Goal: Navigation & Orientation: Understand site structure

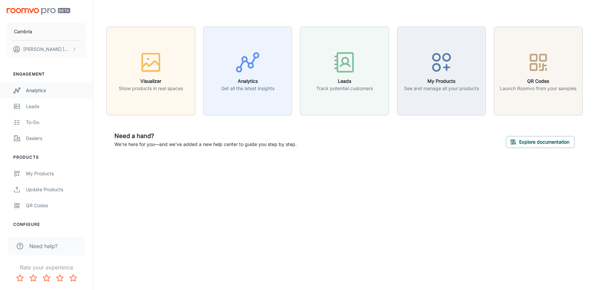
click at [41, 92] on div "Analytics" at bounding box center [56, 90] width 60 height 7
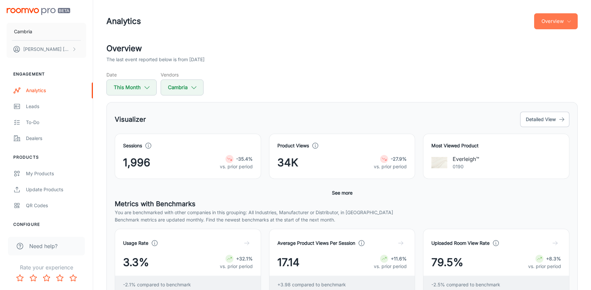
click at [552, 18] on button "Overview" at bounding box center [556, 21] width 44 height 16
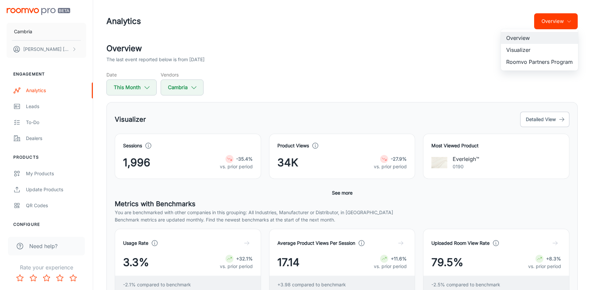
click at [538, 50] on li "Visualizer" at bounding box center [539, 50] width 77 height 12
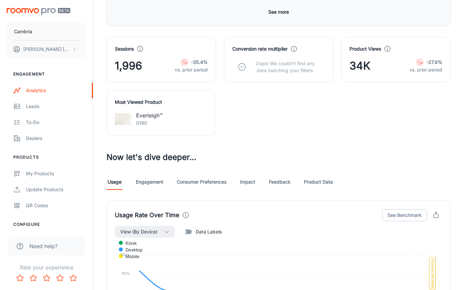
scroll to position [227, 0]
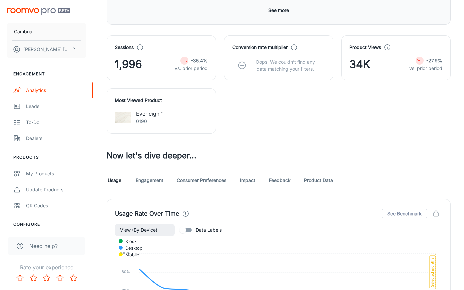
click at [142, 184] on link "Engagement" at bounding box center [150, 180] width 28 height 16
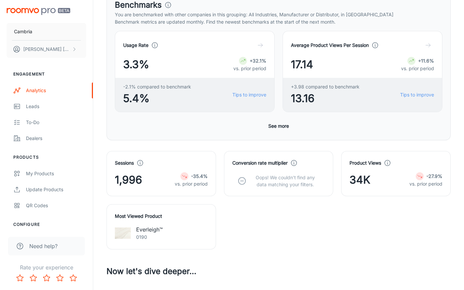
scroll to position [149, 0]
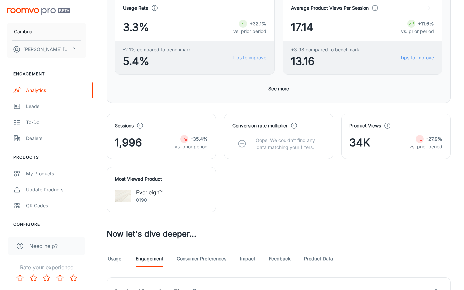
click at [279, 90] on button "See more" at bounding box center [279, 89] width 26 height 12
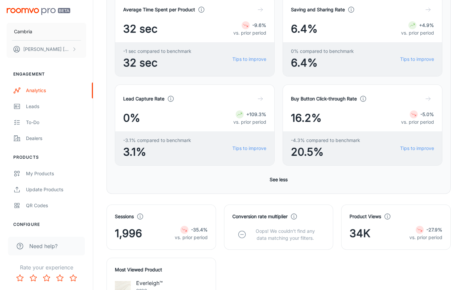
scroll to position [331, 0]
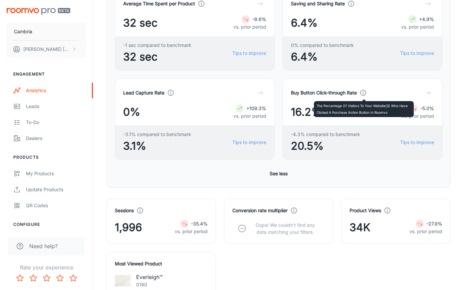
click at [362, 92] on icon at bounding box center [362, 92] width 7 height 7
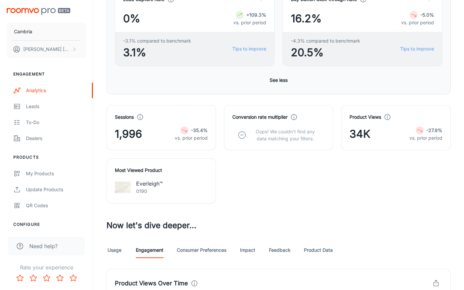
scroll to position [426, 0]
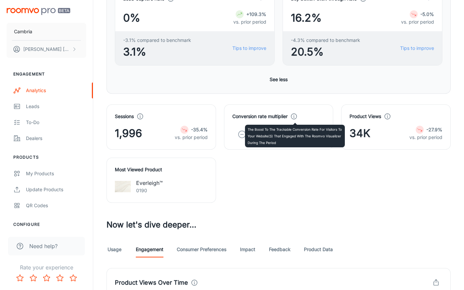
click at [294, 116] on polyline at bounding box center [294, 117] width 0 height 2
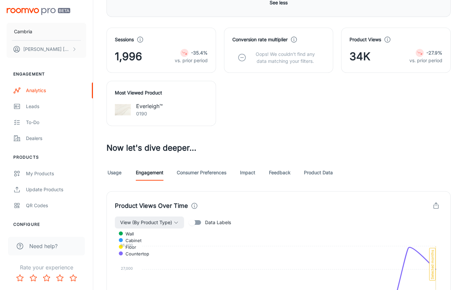
scroll to position [521, 0]
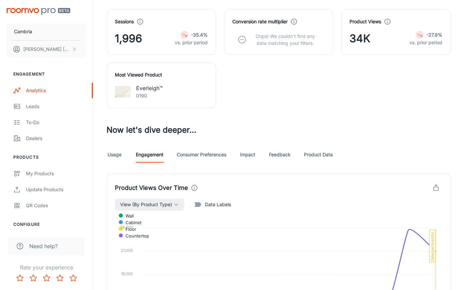
click at [249, 155] on link "Impact" at bounding box center [248, 155] width 16 height 16
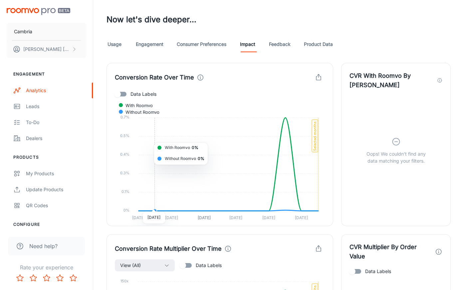
scroll to position [621, 0]
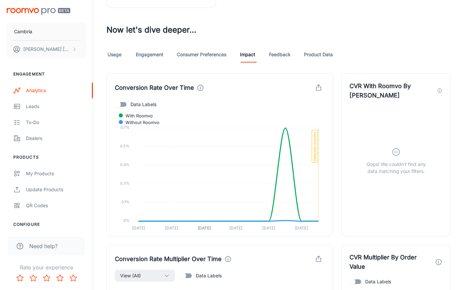
click at [107, 61] on link "Usage" at bounding box center [115, 55] width 16 height 16
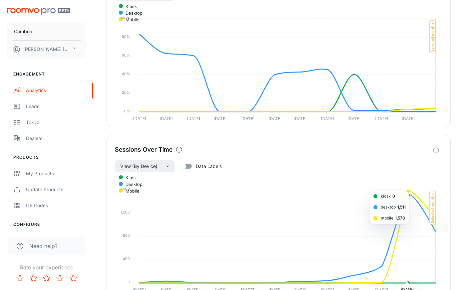
scroll to position [740, 0]
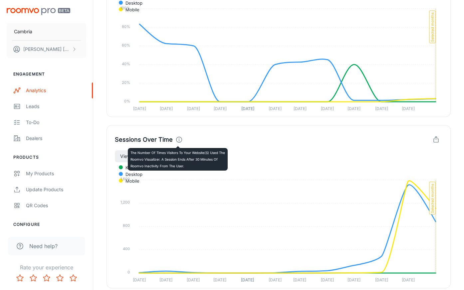
click at [176, 141] on icon at bounding box center [178, 139] width 7 height 7
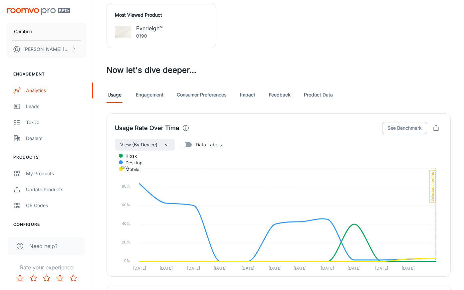
scroll to position [578, 0]
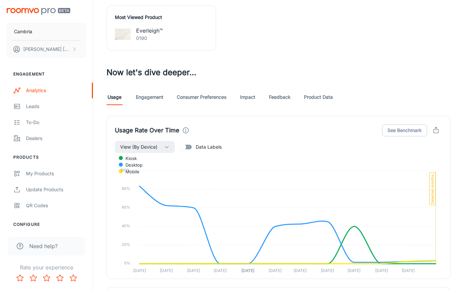
click at [196, 147] on span "Data Labels" at bounding box center [209, 146] width 26 height 7
click at [196, 147] on input "Data Labels" at bounding box center [183, 147] width 38 height 13
checkbox input "true"
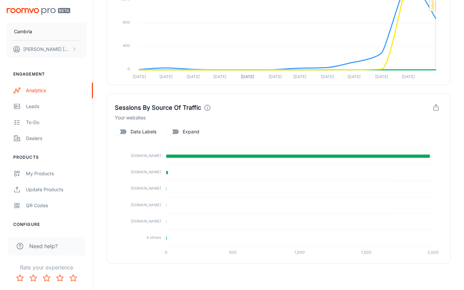
scroll to position [944, 0]
click at [134, 131] on span "Data Labels" at bounding box center [143, 131] width 26 height 7
click at [134, 131] on input "Data Labels" at bounding box center [118, 131] width 38 height 13
checkbox input "true"
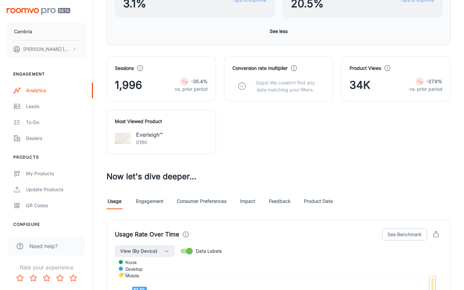
scroll to position [474, 0]
click at [156, 205] on link "Engagement" at bounding box center [150, 201] width 28 height 16
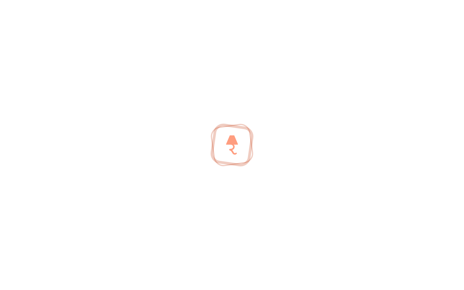
click at [157, 203] on div at bounding box center [232, 145] width 464 height 290
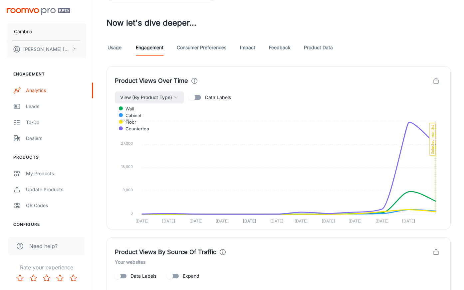
scroll to position [644, 0]
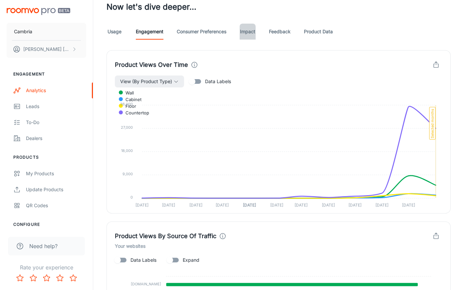
click at [251, 35] on link "Impact" at bounding box center [248, 32] width 16 height 16
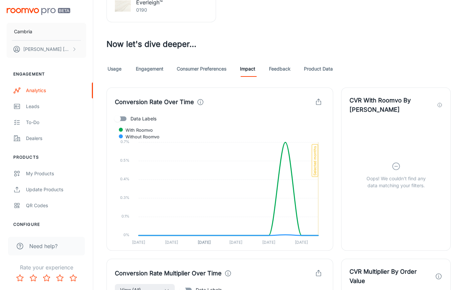
scroll to position [624, 0]
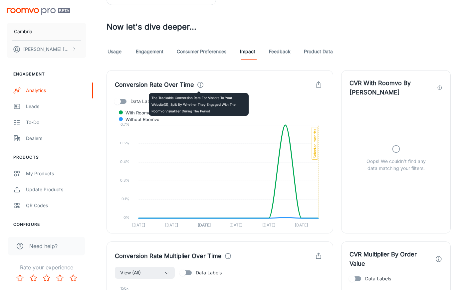
click at [197, 83] on icon at bounding box center [200, 84] width 7 height 7
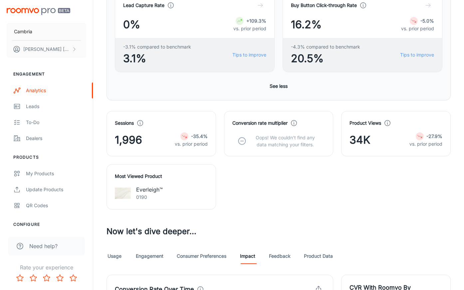
scroll to position [419, 0]
click at [153, 256] on link "Engagement" at bounding box center [150, 256] width 28 height 16
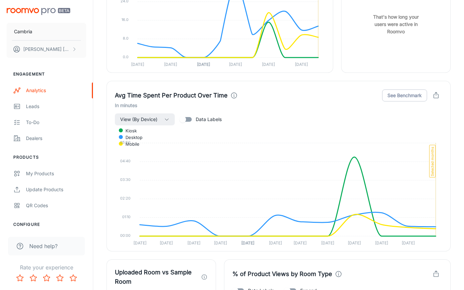
scroll to position [1325, 0]
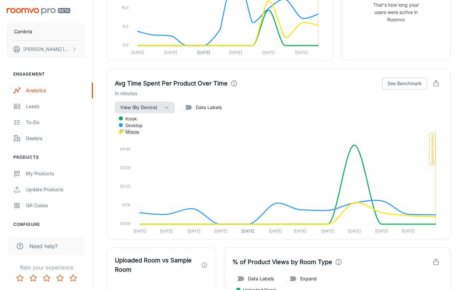
click at [152, 104] on span "View (By Device)" at bounding box center [138, 108] width 37 height 8
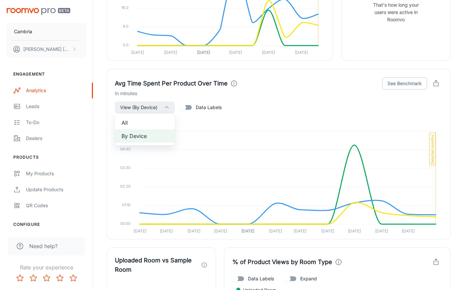
click at [198, 107] on div at bounding box center [234, 145] width 469 height 290
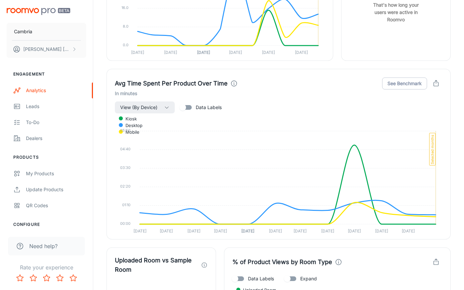
click at [188, 107] on input "Data Labels" at bounding box center [183, 107] width 38 height 13
checkbox input "true"
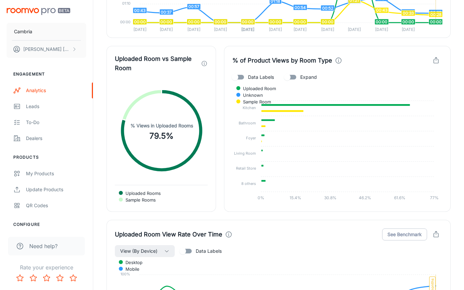
scroll to position [1527, 0]
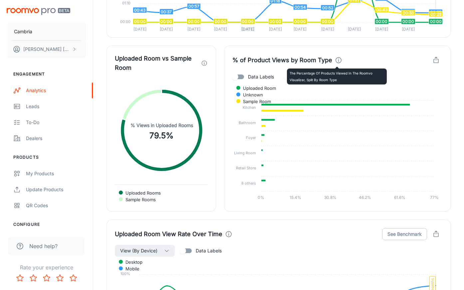
click at [337, 60] on icon at bounding box center [338, 60] width 7 height 7
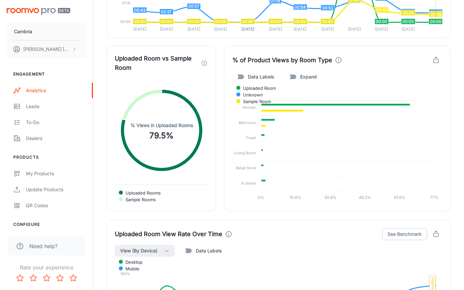
click at [249, 184] on tspan "8 others" at bounding box center [248, 183] width 15 height 5
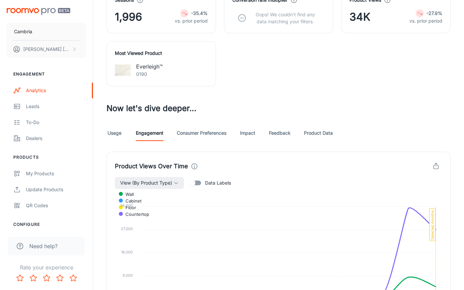
scroll to position [541, 0]
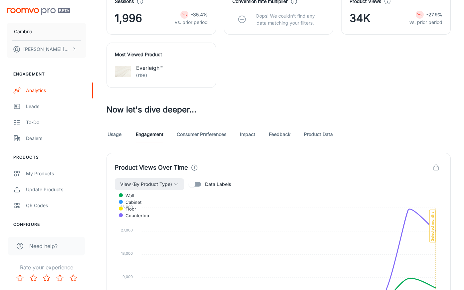
click at [192, 137] on link "Consumer Preferences" at bounding box center [202, 134] width 50 height 16
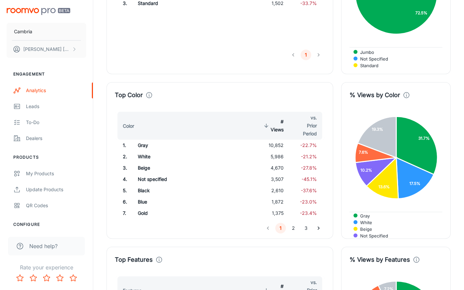
scroll to position [1200, 0]
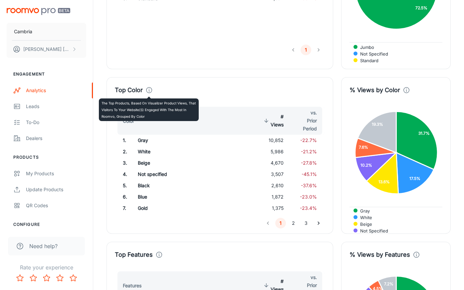
click at [147, 89] on icon at bounding box center [148, 90] width 7 height 7
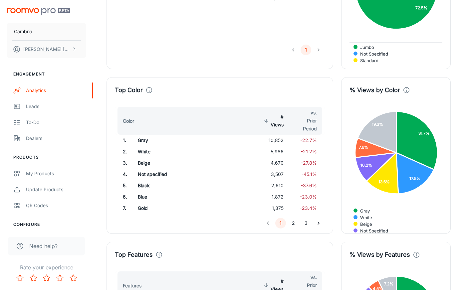
click at [185, 76] on div "Top Color Color # Views vs. Prior Period 1 . Gray 10,852 -22.7% 2 . White 5,986…" at bounding box center [216, 151] width 235 height 165
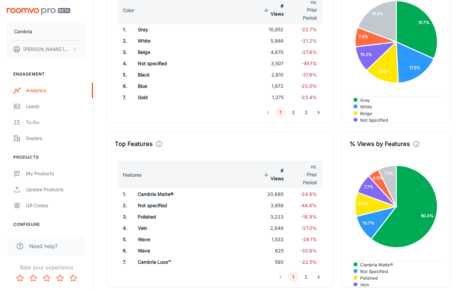
scroll to position [1314, 0]
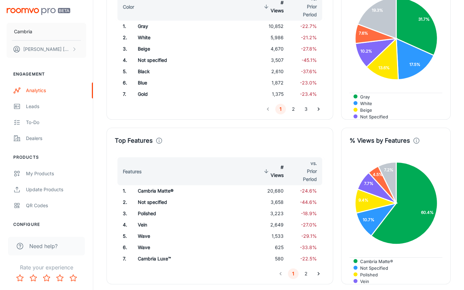
click at [306, 275] on button "2" at bounding box center [306, 274] width 11 height 11
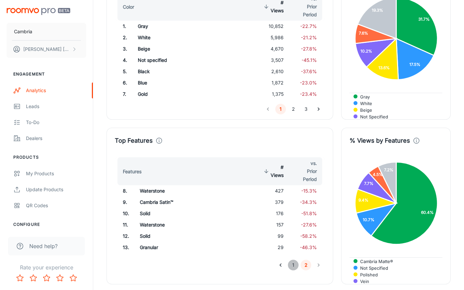
click at [294, 266] on button "1" at bounding box center [293, 265] width 11 height 11
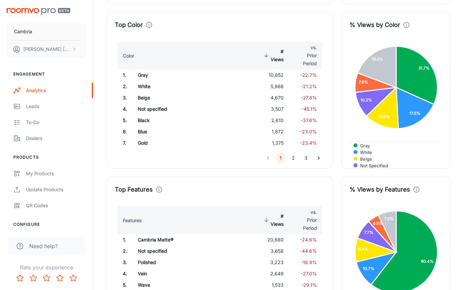
scroll to position [1265, 0]
click at [295, 159] on button "2" at bounding box center [293, 158] width 11 height 11
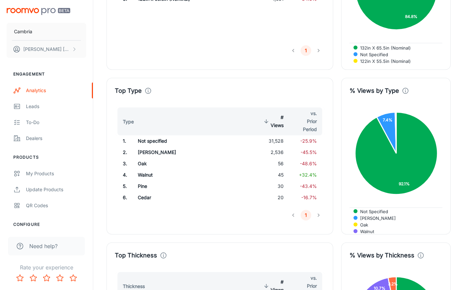
scroll to position [1699, 0]
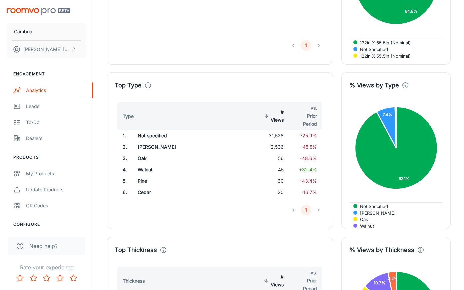
click at [145, 86] on icon at bounding box center [147, 85] width 7 height 7
click at [180, 85] on div "Top Type" at bounding box center [220, 85] width 210 height 9
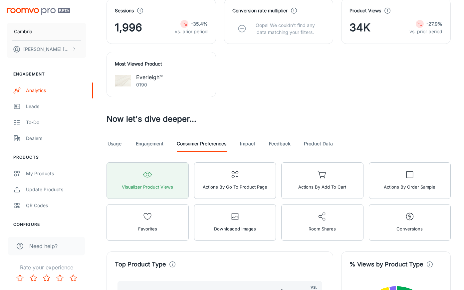
scroll to position [564, 0]
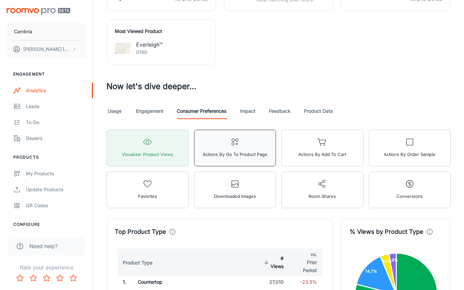
click at [242, 145] on button "Actions by Go To Product Page" at bounding box center [235, 148] width 82 height 37
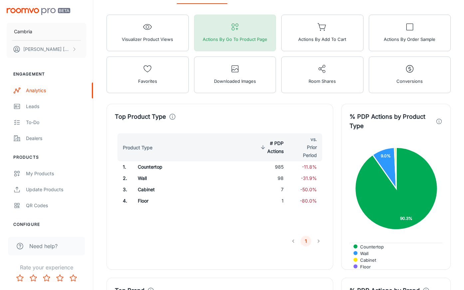
scroll to position [657, 0]
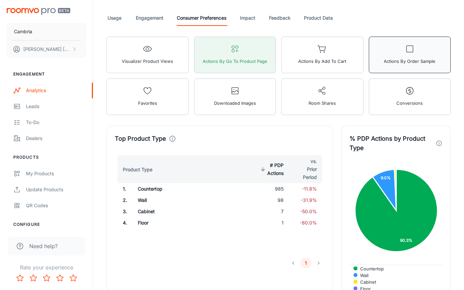
click at [411, 61] on span "Actions by Order sample" at bounding box center [410, 61] width 52 height 9
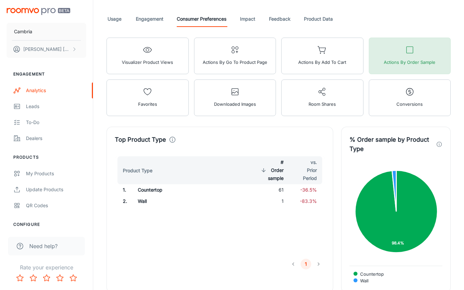
scroll to position [657, 0]
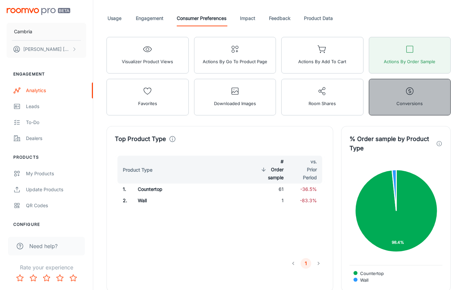
click at [417, 95] on button "Conversions" at bounding box center [410, 97] width 82 height 37
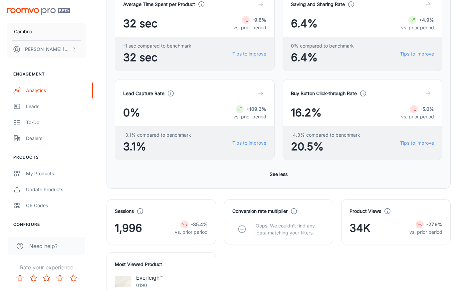
scroll to position [528, 0]
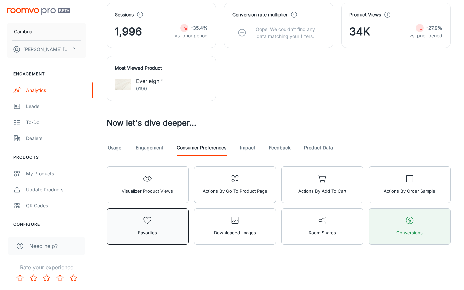
click at [169, 225] on button "Favorites" at bounding box center [148, 226] width 82 height 37
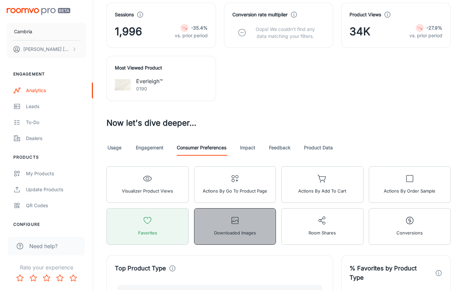
click at [221, 227] on button "Downloaded Images" at bounding box center [235, 226] width 82 height 37
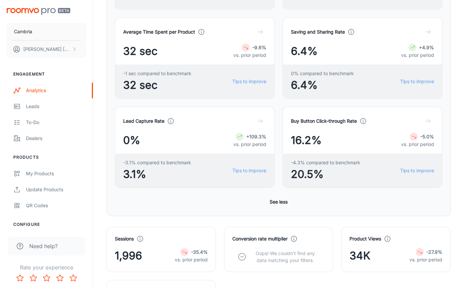
scroll to position [303, 0]
click at [363, 123] on icon at bounding box center [362, 121] width 7 height 7
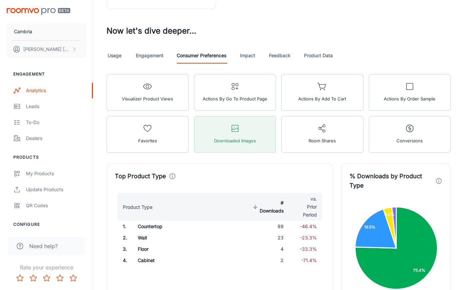
scroll to position [624, 0]
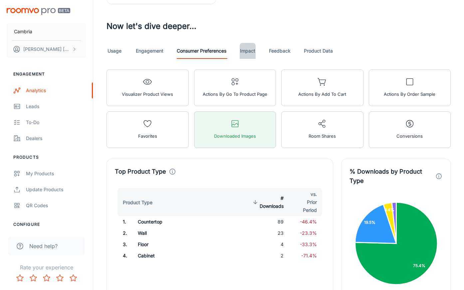
click at [247, 50] on link "Impact" at bounding box center [248, 51] width 16 height 16
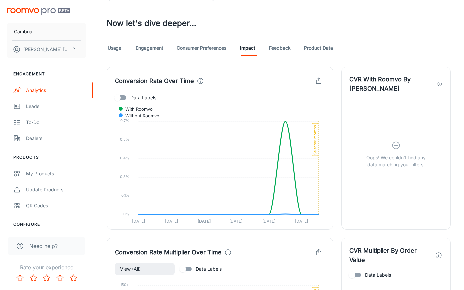
scroll to position [614, 0]
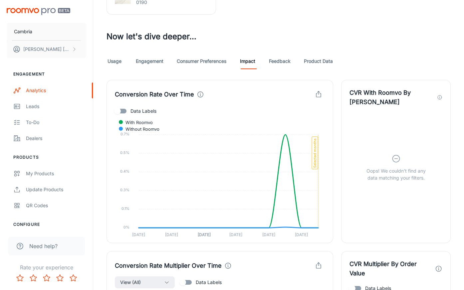
click at [198, 95] on icon at bounding box center [200, 94] width 7 height 7
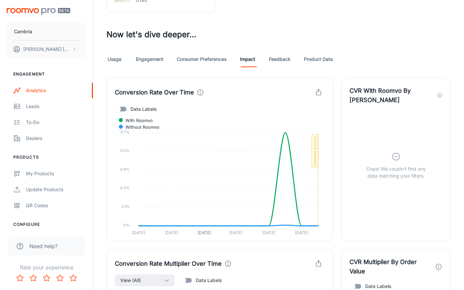
scroll to position [610, 0]
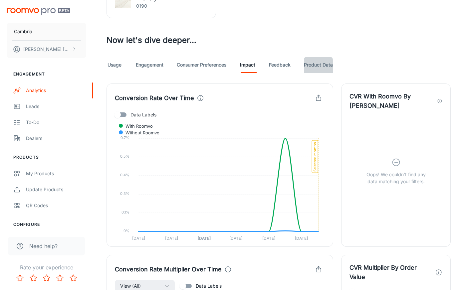
click at [314, 65] on link "Product Data" at bounding box center [318, 65] width 29 height 16
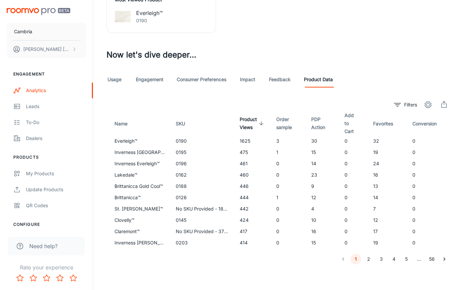
scroll to position [602, 0]
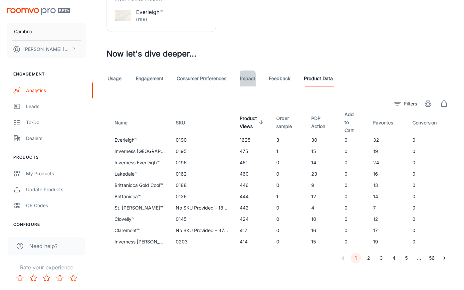
click at [253, 73] on link "Impact" at bounding box center [248, 79] width 16 height 16
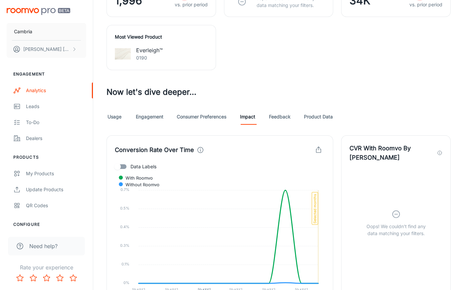
scroll to position [560, 0]
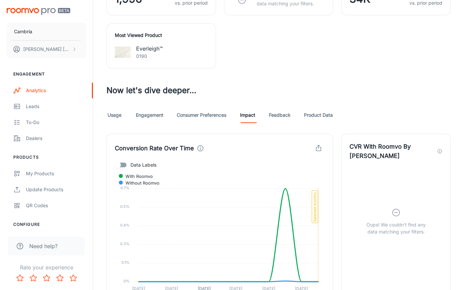
click at [252, 116] on link "Impact" at bounding box center [248, 115] width 16 height 16
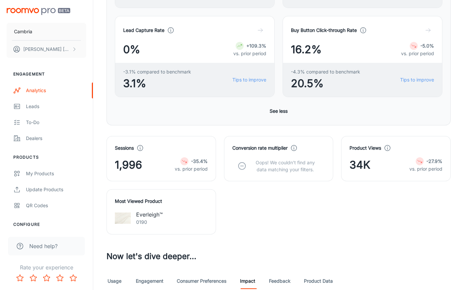
scroll to position [448, 0]
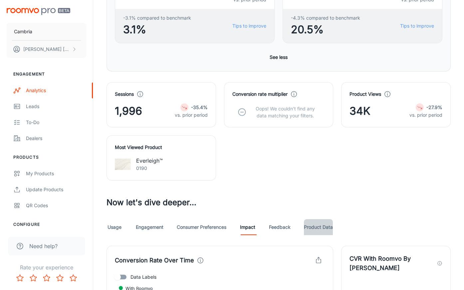
click at [324, 228] on link "Product Data" at bounding box center [318, 227] width 29 height 16
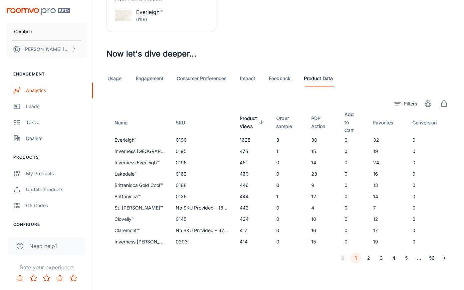
scroll to position [600, 0]
drag, startPoint x: 194, startPoint y: 205, endPoint x: 233, endPoint y: 207, distance: 39.0
click at [234, 207] on tr "St. [PERSON_NAME]™ No SKU Provided - 1899 442 0 4 0 7 0" at bounding box center [280, 207] width 347 height 11
click at [366, 257] on button "2" at bounding box center [368, 258] width 11 height 11
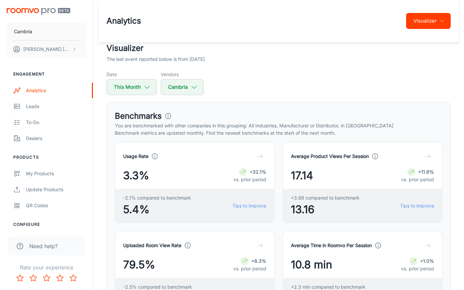
scroll to position [0, 0]
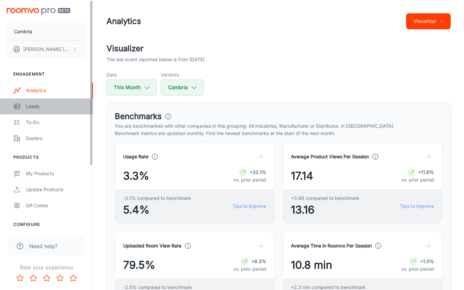
click at [24, 102] on link "Leads" at bounding box center [46, 107] width 93 height 16
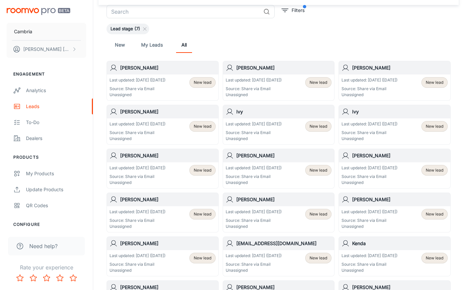
scroll to position [24, 0]
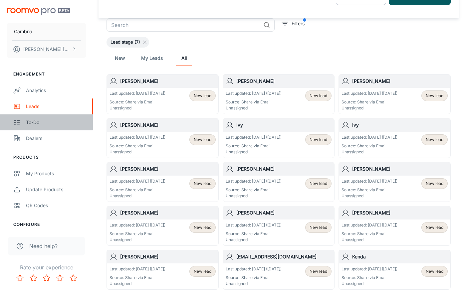
click at [39, 124] on div "To-do" at bounding box center [56, 122] width 60 height 7
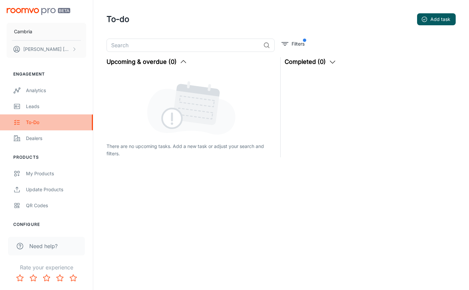
click at [31, 119] on div "To-do" at bounding box center [56, 122] width 60 height 7
click at [290, 41] on button "Filters" at bounding box center [293, 44] width 26 height 11
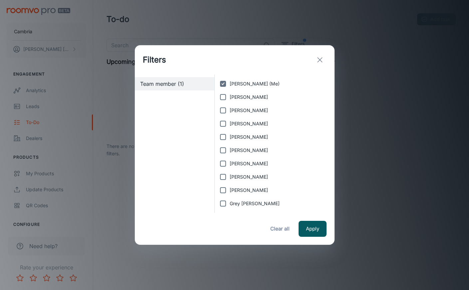
click at [320, 56] on icon "exit" at bounding box center [320, 60] width 8 height 8
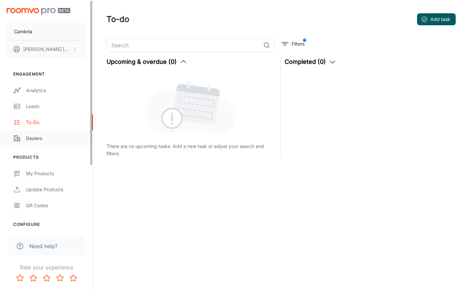
click at [39, 139] on div "Dealers" at bounding box center [56, 138] width 60 height 7
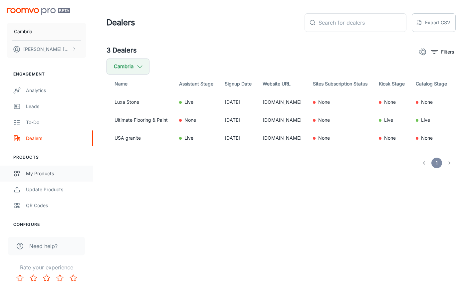
click at [58, 174] on div "My Products" at bounding box center [56, 173] width 60 height 7
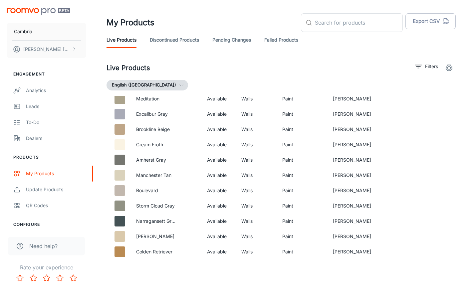
scroll to position [1435, 0]
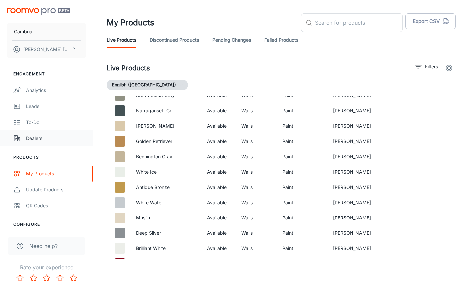
click at [47, 138] on div "Dealers" at bounding box center [56, 138] width 60 height 7
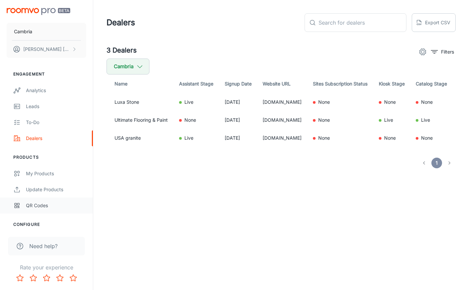
click at [46, 204] on div "QR Codes" at bounding box center [56, 205] width 60 height 7
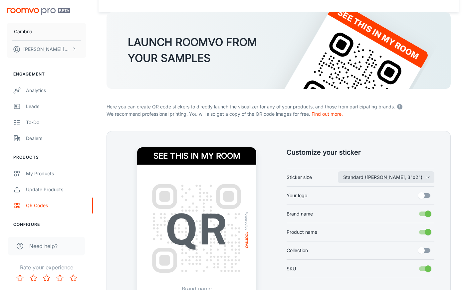
scroll to position [106, 0]
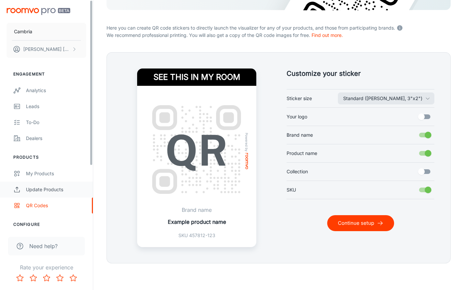
click at [40, 191] on div "Update Products" at bounding box center [56, 189] width 60 height 7
